Goal: Task Accomplishment & Management: Complete application form

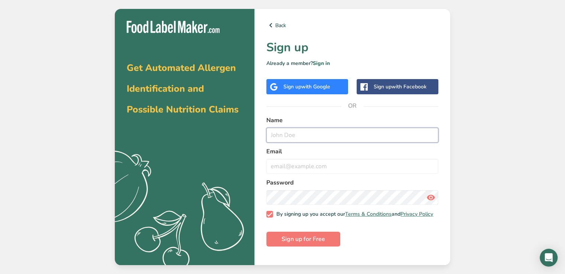
click at [294, 137] on input "text" at bounding box center [352, 135] width 172 height 15
type input "m"
type input "[PERSON_NAME]"
click at [298, 166] on input "email" at bounding box center [352, 166] width 172 height 15
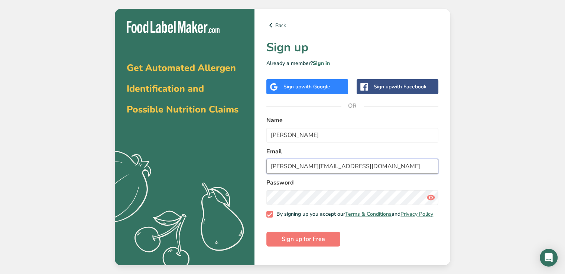
type input "[PERSON_NAME][EMAIL_ADDRESS][DOMAIN_NAME]"
click at [307, 240] on span "Sign up for Free" at bounding box center [303, 239] width 43 height 9
click at [308, 243] on span "Sign up for Free" at bounding box center [303, 239] width 43 height 9
drag, startPoint x: 348, startPoint y: 166, endPoint x: 160, endPoint y: 148, distance: 188.6
click at [160, 148] on section "Get Automated Allergen Identification and Possible Nutrition Claims .a{fill:#f5…" at bounding box center [283, 137] width 336 height 256
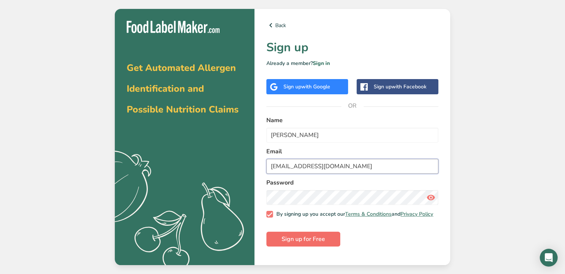
type input "[EMAIL_ADDRESS][DOMAIN_NAME]"
click at [302, 244] on span "Sign up for Free" at bounding box center [303, 239] width 43 height 9
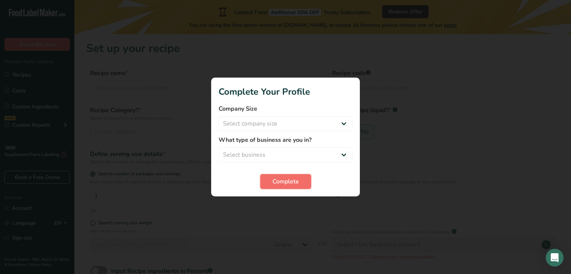
click at [284, 184] on span "Complete" at bounding box center [285, 181] width 26 height 9
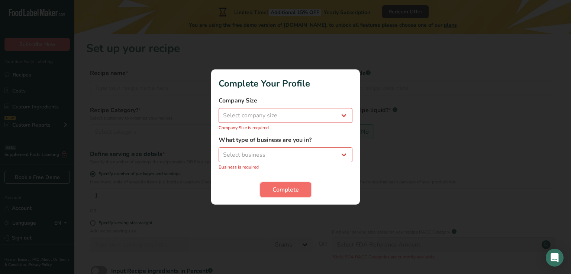
click at [284, 184] on button "Complete" at bounding box center [285, 189] width 51 height 15
click at [301, 114] on select "Select company size Fewer than 10 Employees 10 to 50 Employees 51 to 500 Employ…" at bounding box center [285, 115] width 134 height 15
select select "1"
click at [218, 112] on select "Select company size Fewer than 10 Employees 10 to 50 Employees 51 to 500 Employ…" at bounding box center [285, 115] width 134 height 15
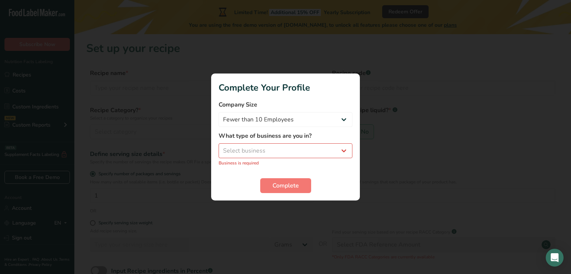
click at [291, 143] on div "What type of business are you in? Select business Packaged Food Manufacturer Re…" at bounding box center [285, 149] width 134 height 35
click at [288, 149] on select "Select business Packaged Food Manufacturer Restaurant & Cafe Bakery Meal Plans …" at bounding box center [285, 150] width 134 height 15
select select "1"
click at [218, 147] on select "Select business Packaged Food Manufacturer Restaurant & Cafe Bakery Meal Plans …" at bounding box center [285, 150] width 134 height 15
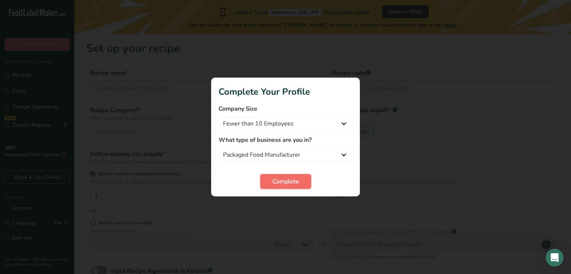
click at [285, 178] on span "Complete" at bounding box center [285, 181] width 26 height 9
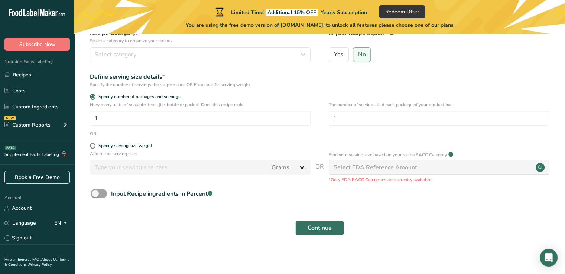
scroll to position [79, 0]
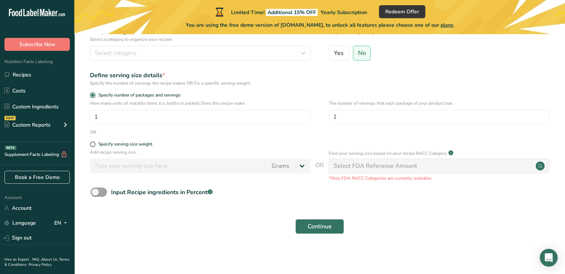
click at [471, 164] on div "Select FDA Reference Amount" at bounding box center [439, 166] width 221 height 15
click at [48, 125] on div "Custom Reports" at bounding box center [27, 125] width 46 height 8
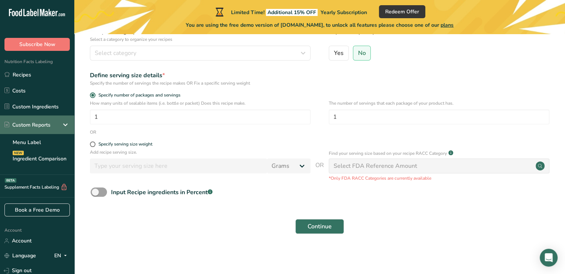
click at [48, 125] on div "Custom Reports" at bounding box center [27, 125] width 46 height 8
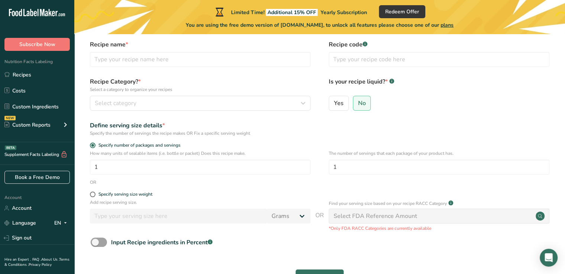
scroll to position [0, 0]
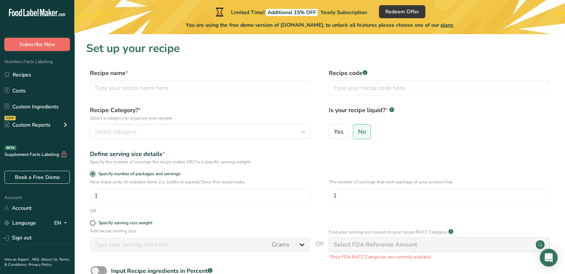
click at [45, 46] on span "Subscribe Now" at bounding box center [37, 45] width 36 height 8
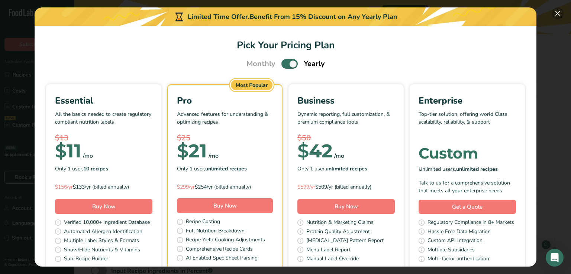
click at [559, 13] on button "Pick Your Pricing Plan Modal" at bounding box center [557, 13] width 12 height 12
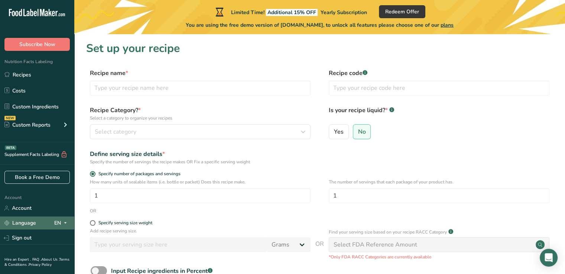
click at [49, 217] on div "Language EN" at bounding box center [36, 223] width 65 height 13
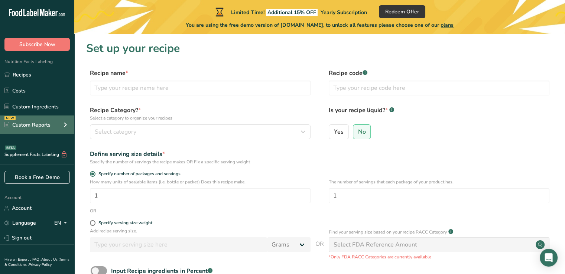
click at [46, 131] on div "NEW Custom Reports" at bounding box center [37, 125] width 74 height 19
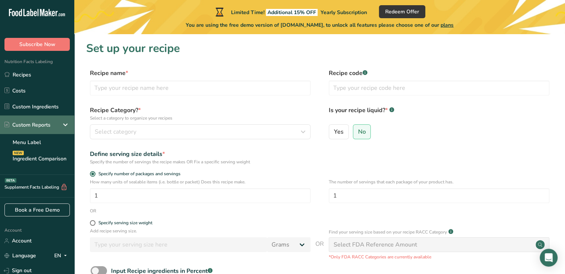
click at [46, 131] on div "Custom Reports" at bounding box center [37, 125] width 74 height 19
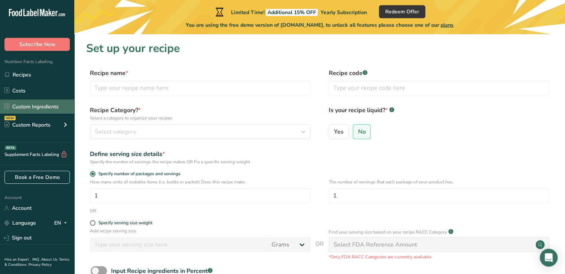
click at [53, 113] on link "Custom Ingredients" at bounding box center [37, 107] width 74 height 14
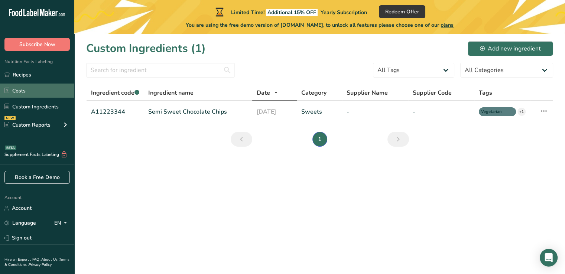
click at [54, 96] on link "Costs" at bounding box center [37, 91] width 74 height 14
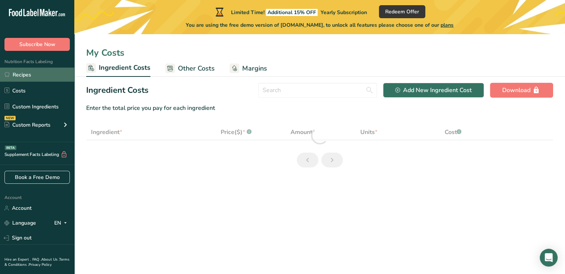
click at [53, 76] on link "Recipes" at bounding box center [37, 75] width 74 height 14
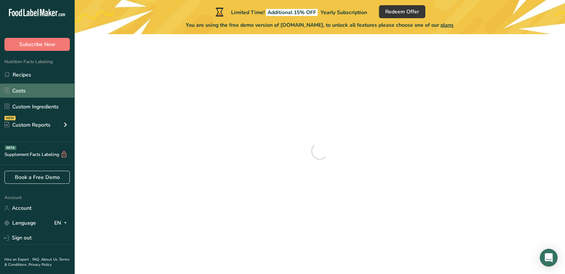
click at [52, 90] on link "Costs" at bounding box center [37, 91] width 74 height 14
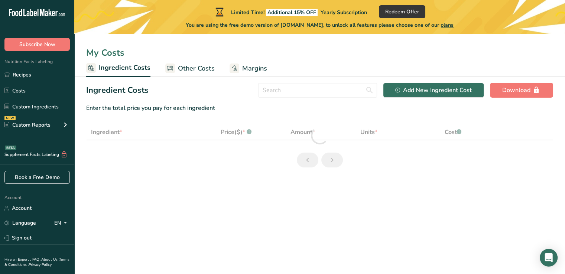
select select "1"
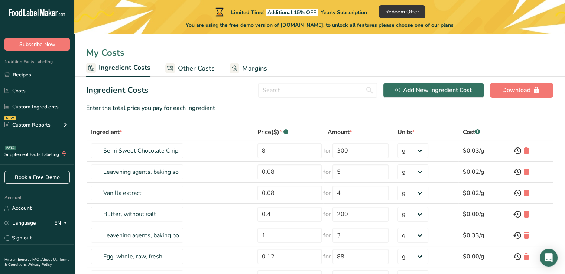
click at [48, 99] on ul "Recipes Costs Custom Ingredients NEW Custom Reports Menu Label Ingredient Compa…" at bounding box center [37, 101] width 74 height 67
click at [46, 105] on link "Custom Ingredients" at bounding box center [37, 107] width 74 height 14
